Goal: Task Accomplishment & Management: Complete application form

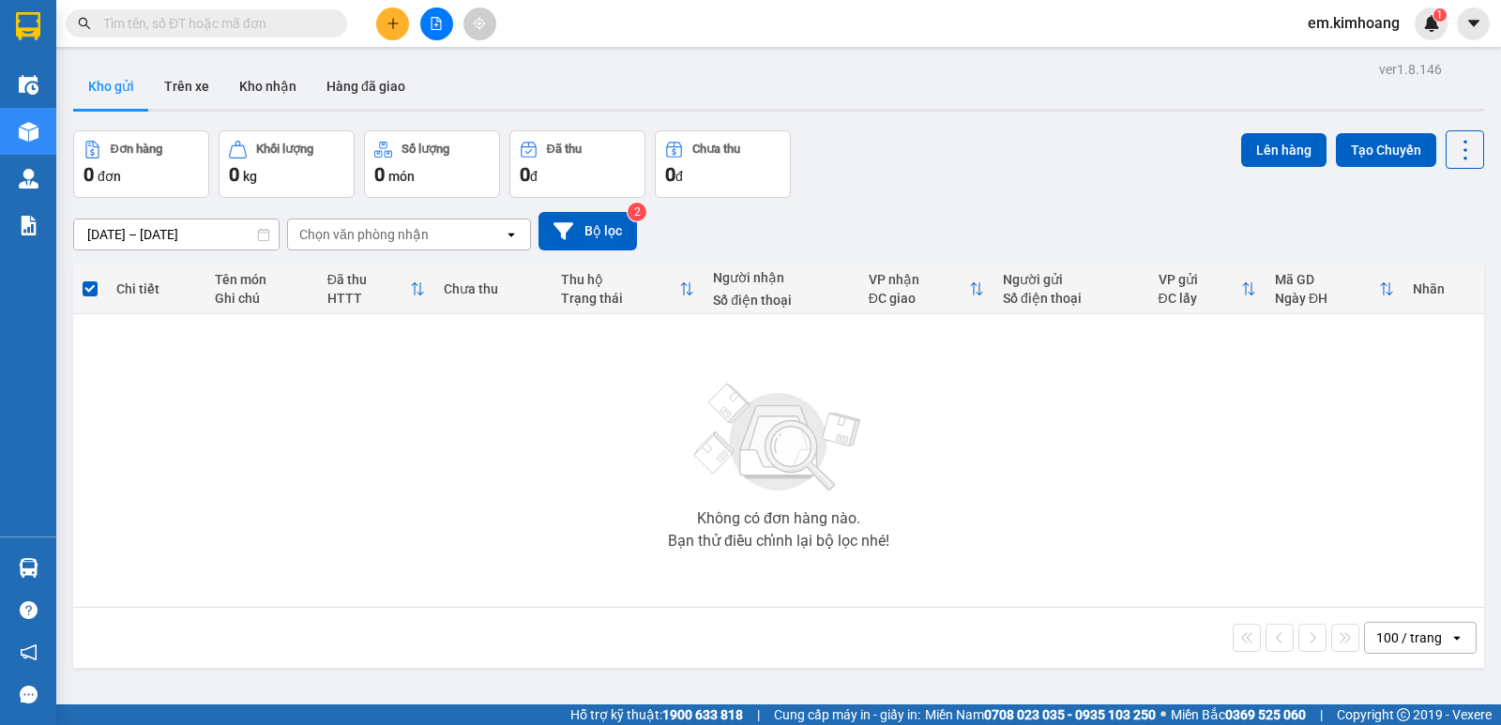
click at [386, 19] on icon "plus" at bounding box center [392, 23] width 13 height 13
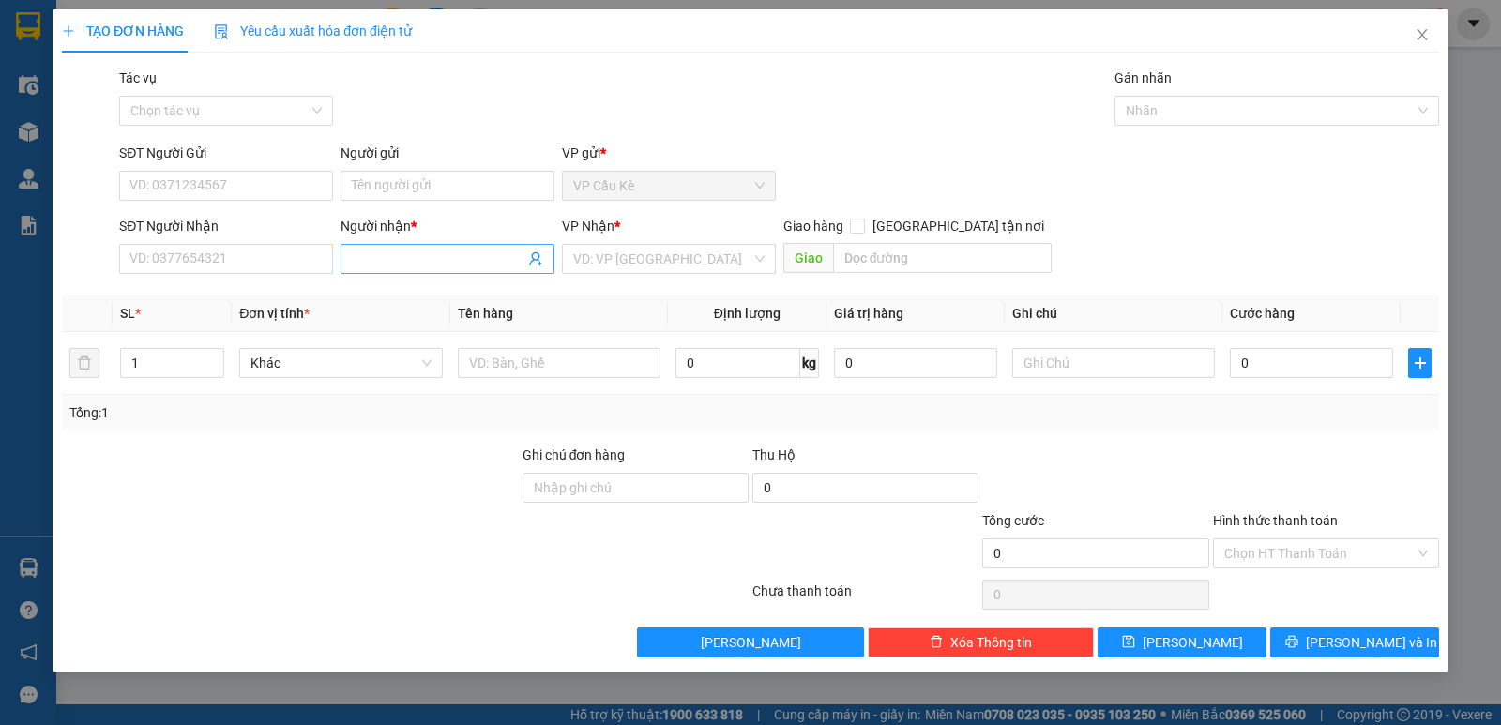
click at [472, 262] on input "Người nhận *" at bounding box center [438, 259] width 173 height 21
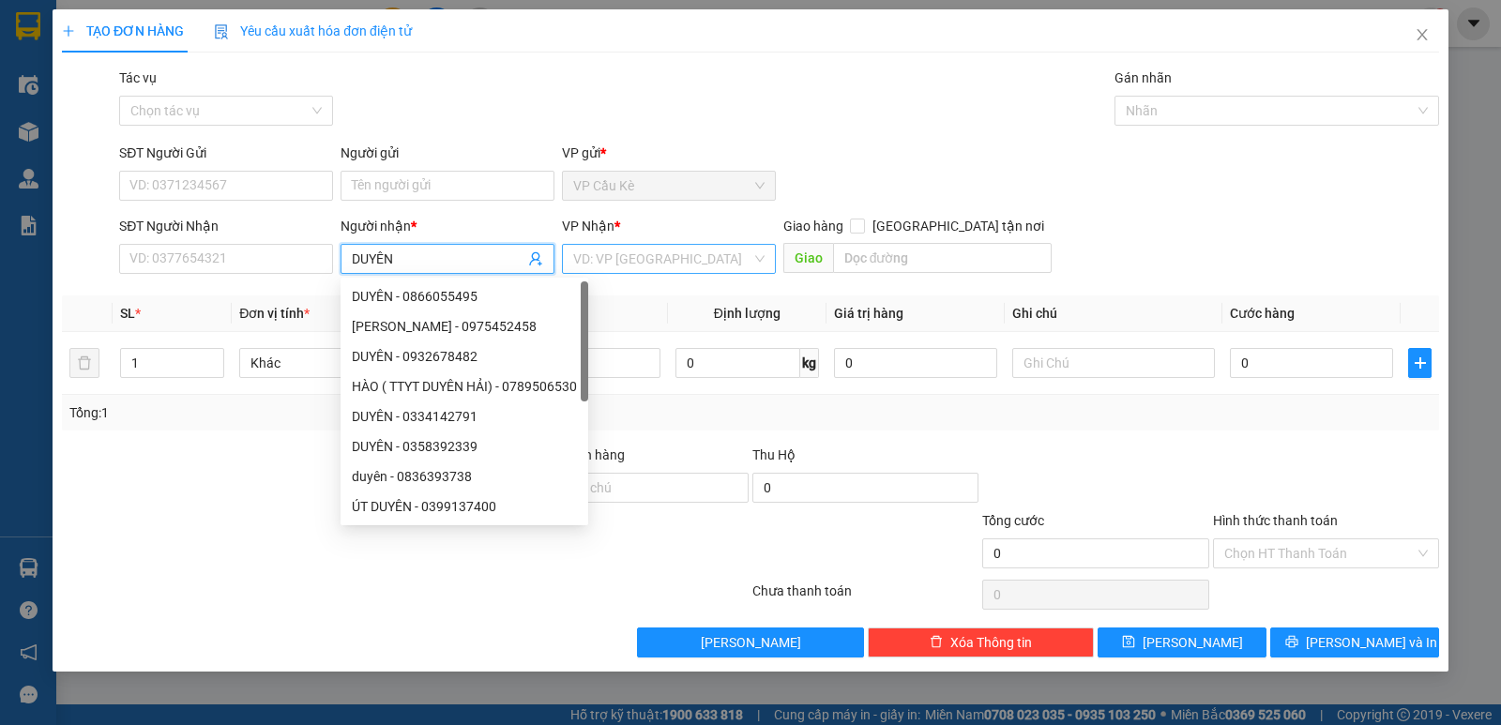
type input "DUYÊN"
drag, startPoint x: 733, startPoint y: 260, endPoint x: 720, endPoint y: 261, distance: 13.2
click at [732, 259] on input "search" at bounding box center [662, 259] width 178 height 28
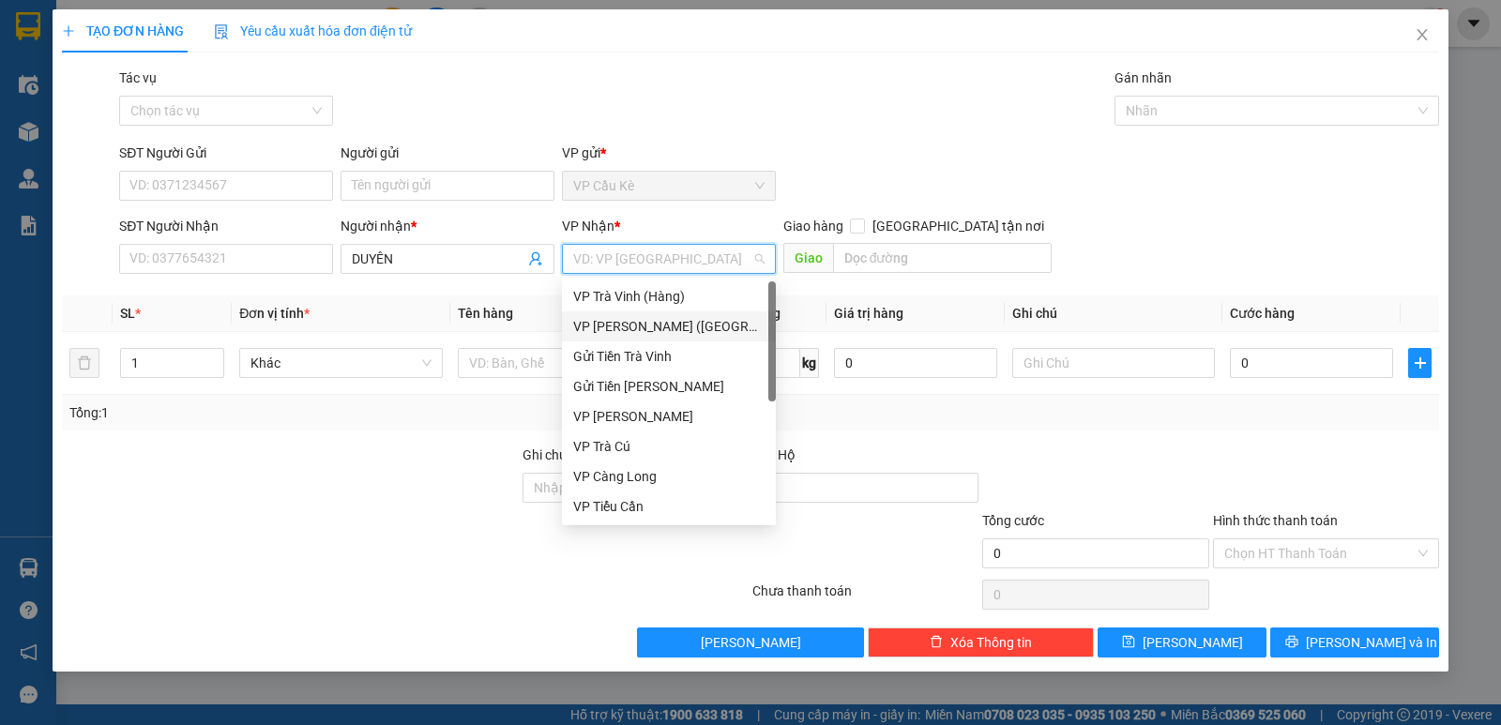
drag, startPoint x: 639, startPoint y: 323, endPoint x: 614, endPoint y: 330, distance: 26.4
click at [635, 326] on div "VP [PERSON_NAME] ([GEOGRAPHIC_DATA])" at bounding box center [668, 326] width 191 height 21
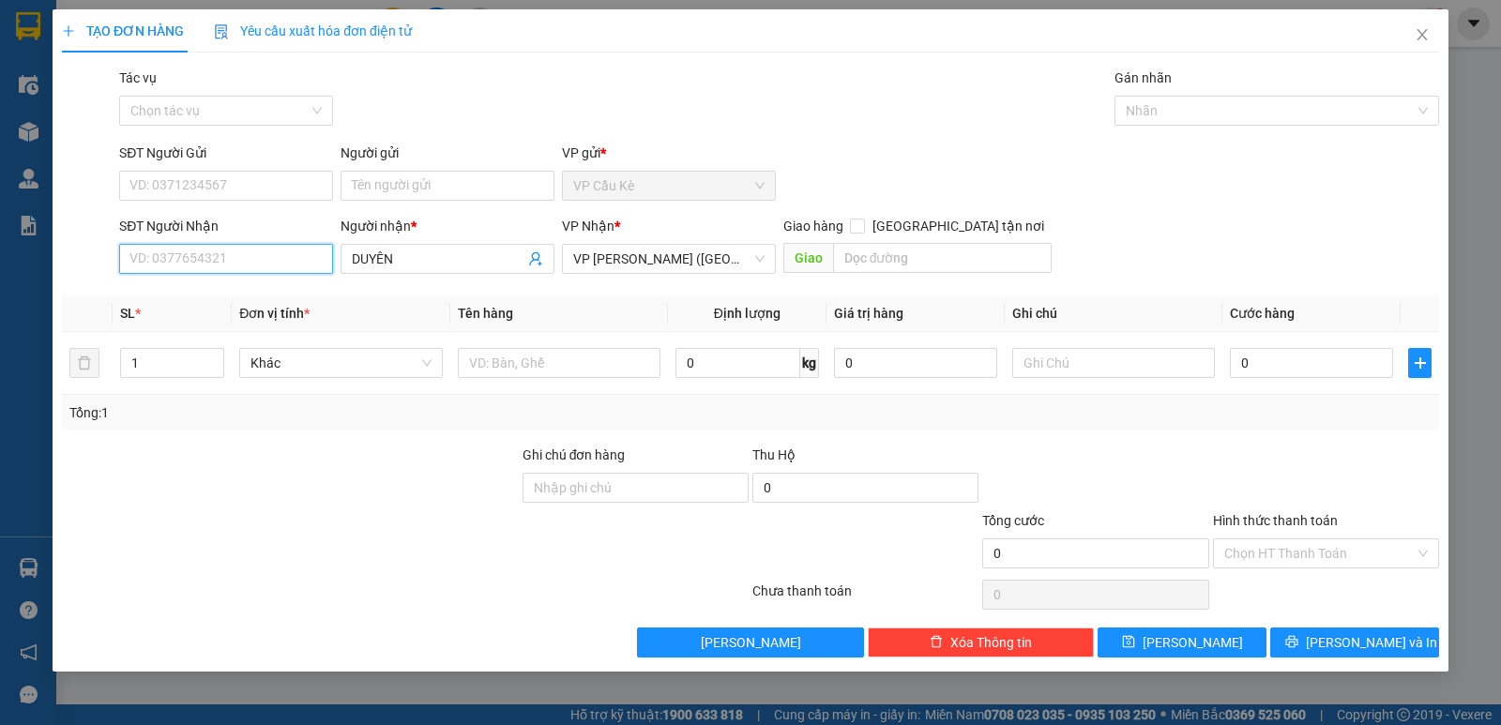
click at [253, 260] on input "SĐT Người Nhận" at bounding box center [226, 259] width 214 height 30
type input "0395984266"
click at [316, 295] on div "0395984266 - DUYÊN" at bounding box center [225, 296] width 191 height 21
type input "DUYÊN"
type input "40.000"
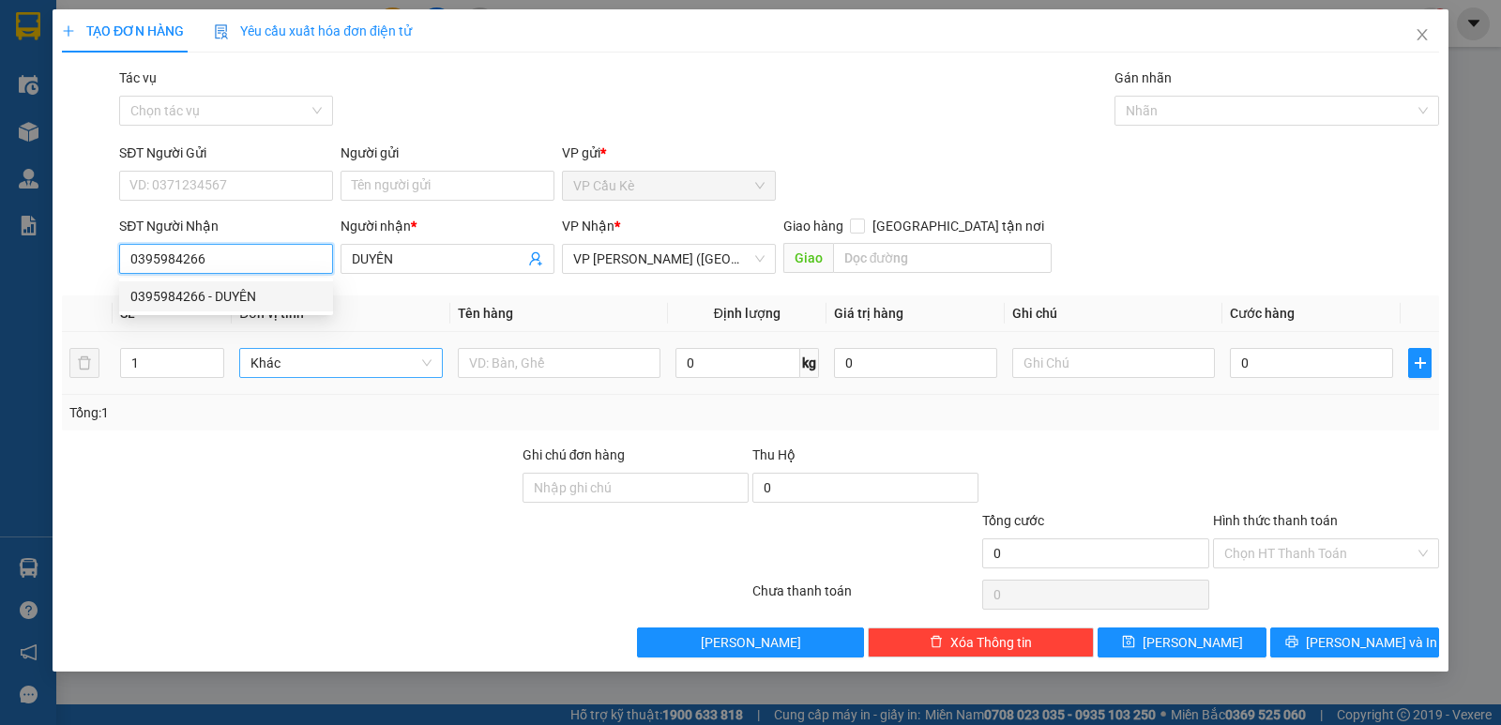
type input "40.000"
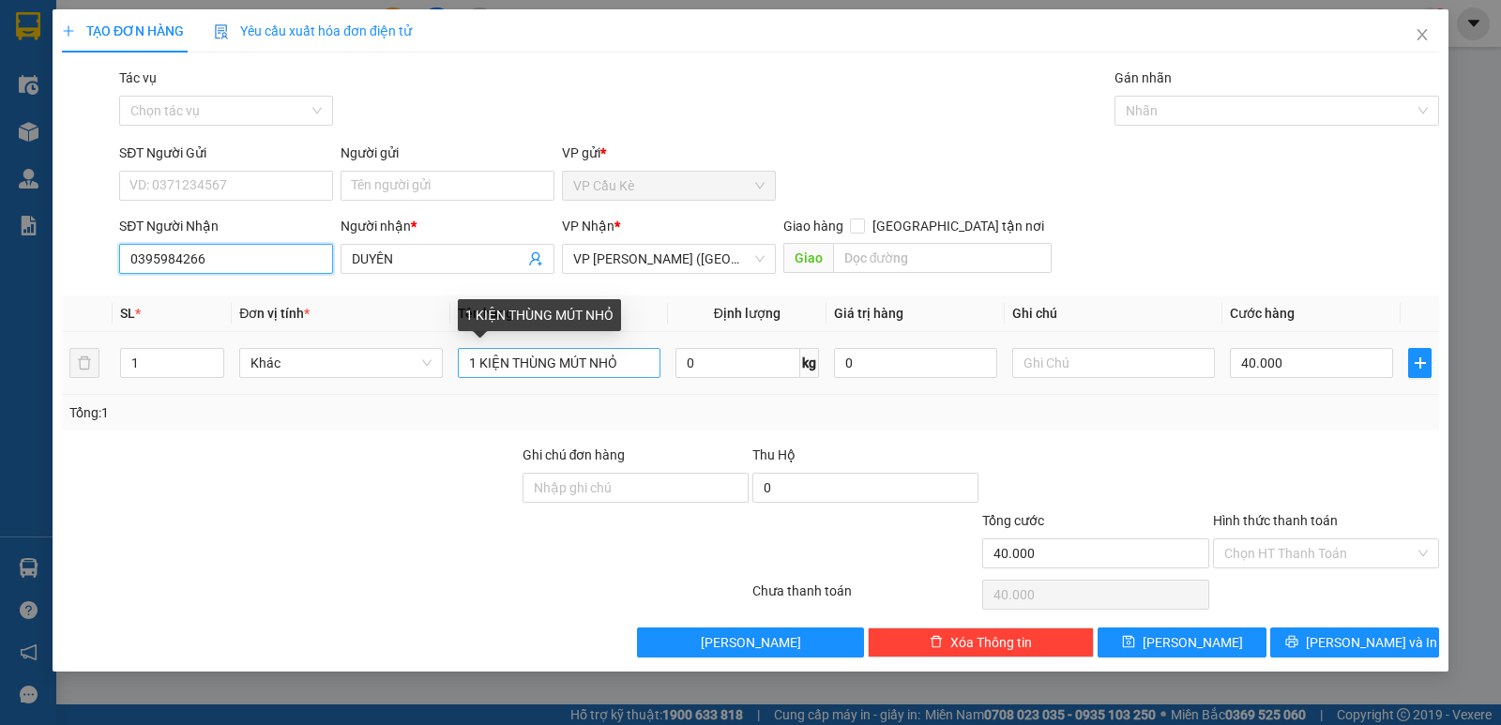
type input "0395984266"
click at [505, 359] on input "1 KIỆN THÙNG MÚT NHỎ" at bounding box center [559, 363] width 203 height 30
click at [596, 366] on input "1 THÙNG MÚT NHỎ" at bounding box center [559, 363] width 203 height 30
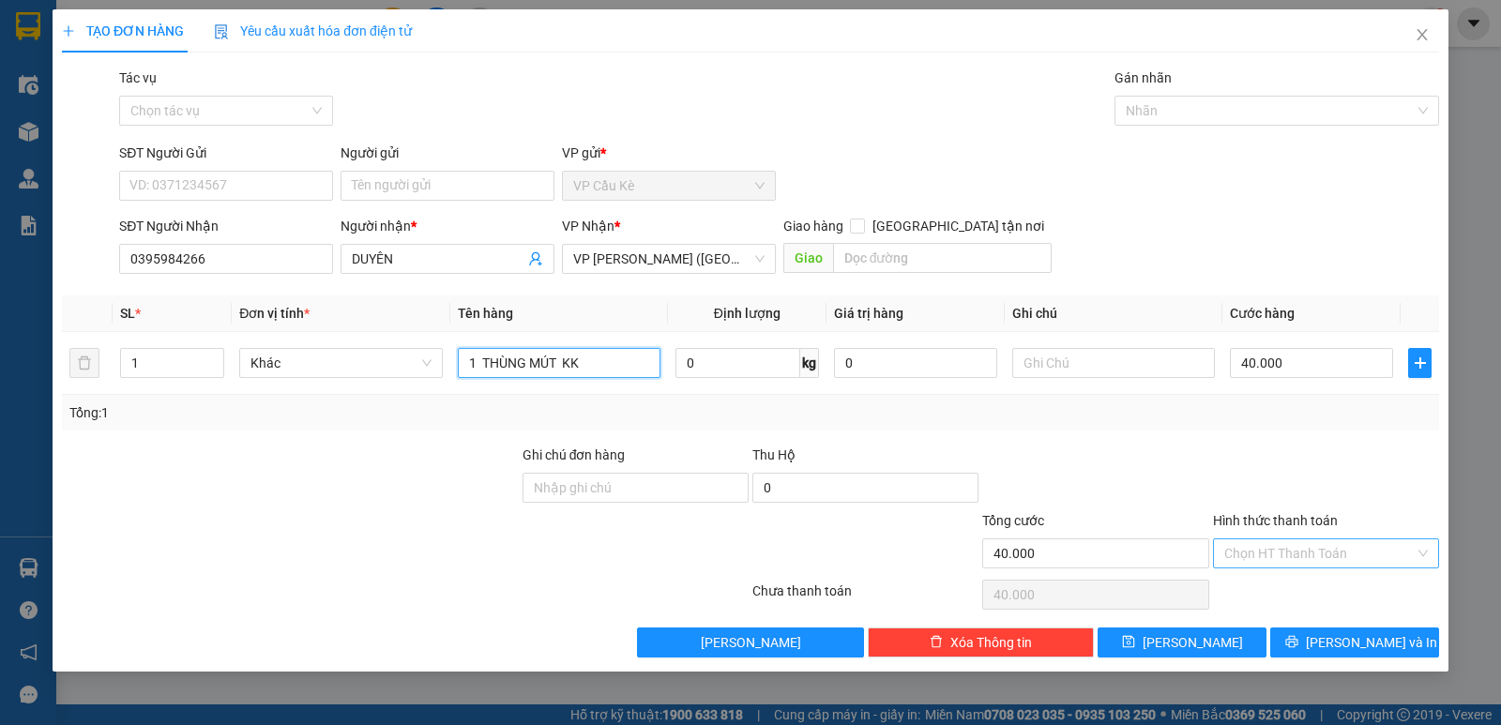
type input "1 THÙNG MÚT KK"
click at [1326, 548] on input "Hình thức thanh toán" at bounding box center [1319, 553] width 190 height 28
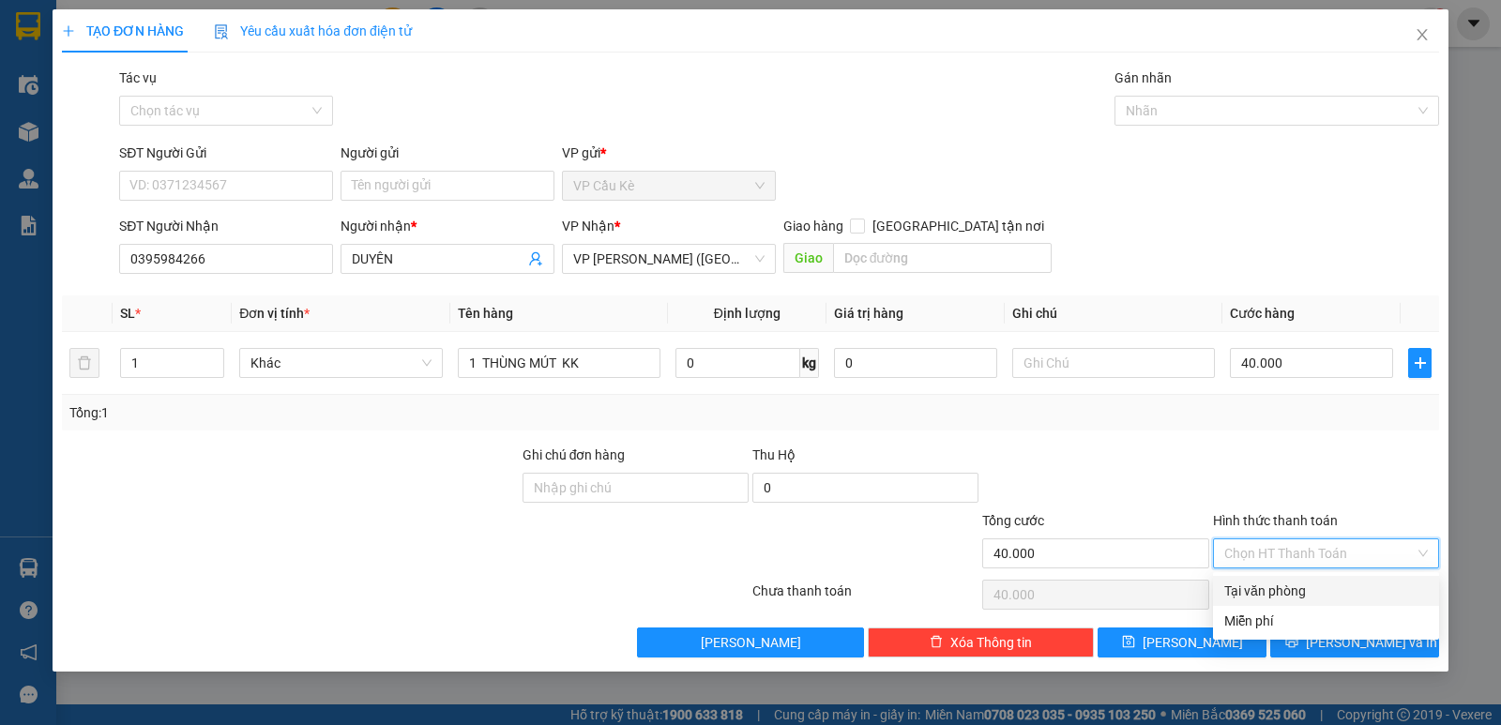
click at [1326, 583] on div "Tại văn phòng" at bounding box center [1326, 591] width 204 height 21
type input "0"
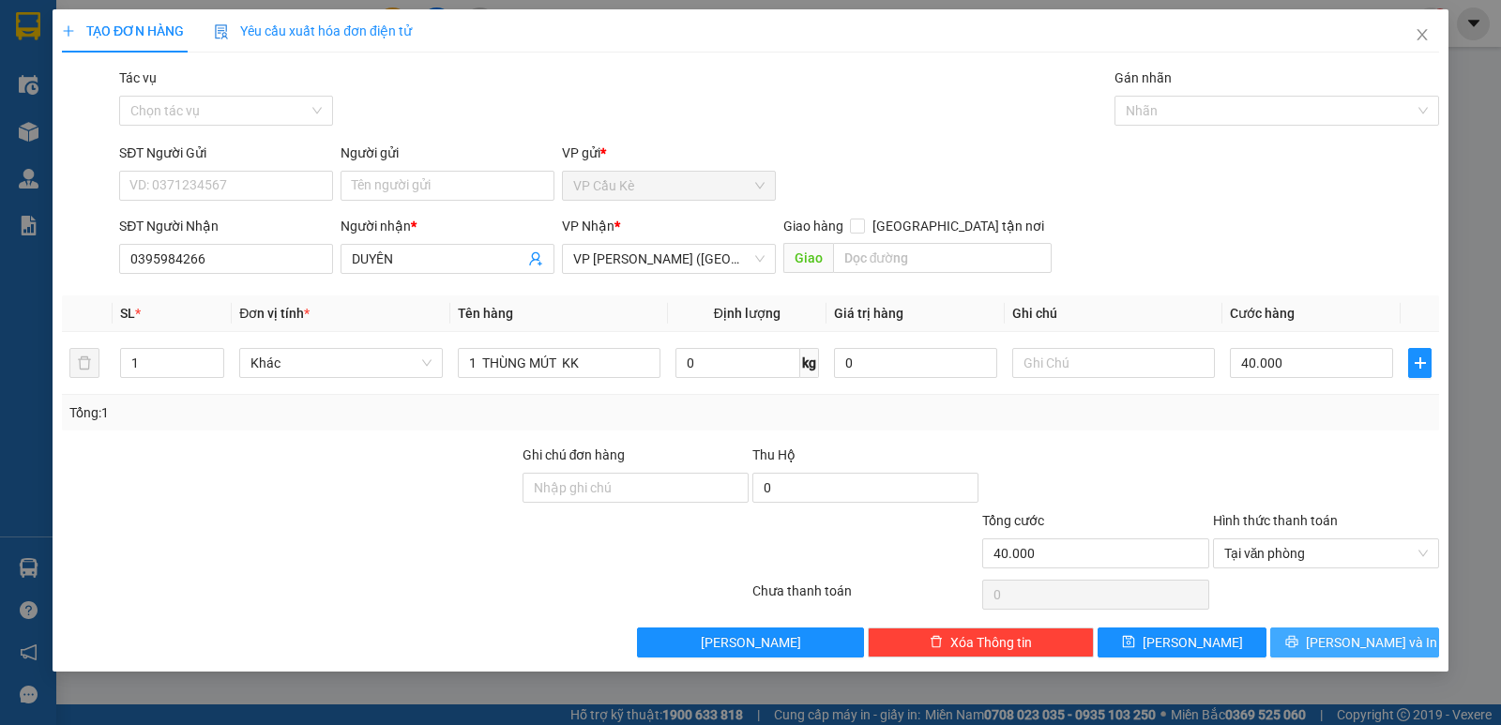
drag, startPoint x: 1332, startPoint y: 646, endPoint x: 1085, endPoint y: 607, distance: 249.8
click at [1331, 645] on button "[PERSON_NAME] và In" at bounding box center [1354, 643] width 169 height 30
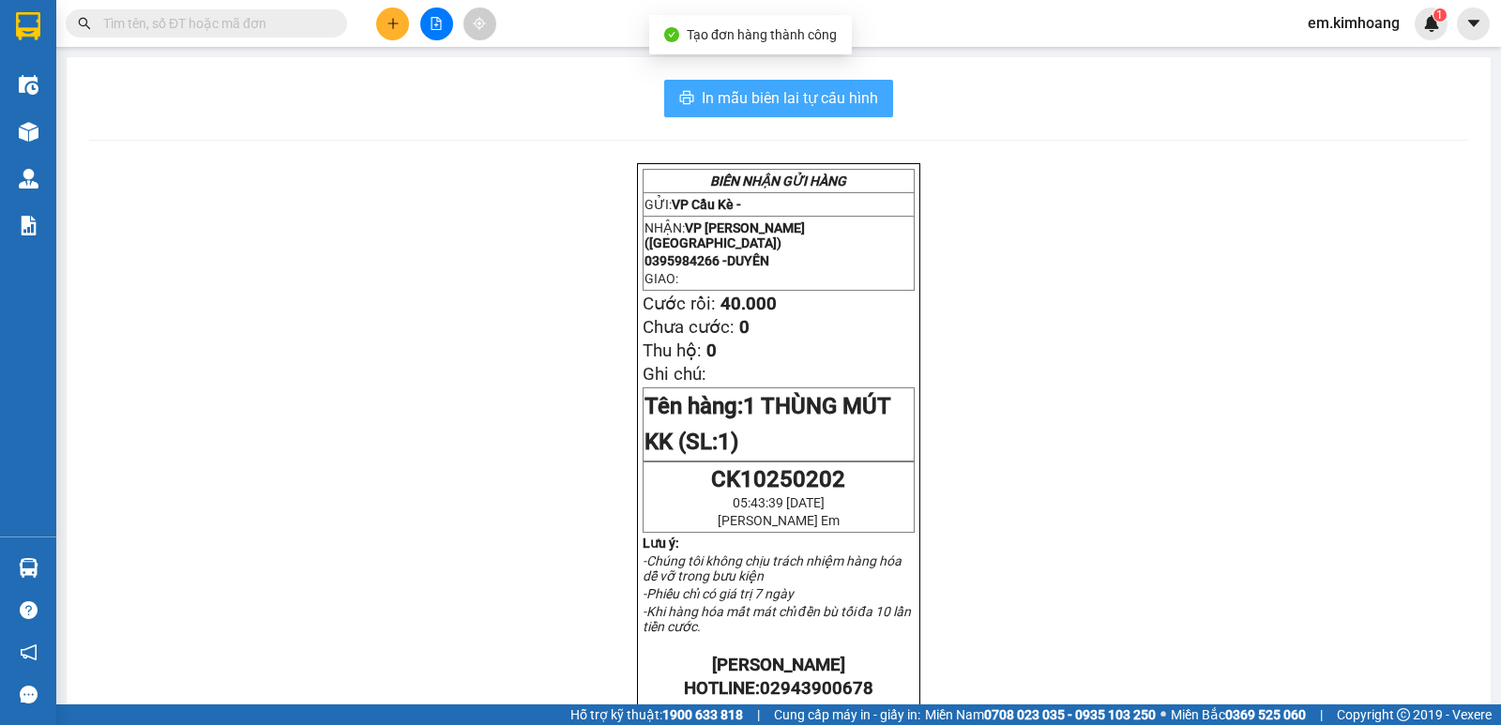
drag, startPoint x: 755, startPoint y: 89, endPoint x: 797, endPoint y: 218, distance: 135.3
click at [756, 89] on span "In mẫu biên lai tự cấu hình" at bounding box center [790, 97] width 176 height 23
